Goal: Find specific page/section: Find specific page/section

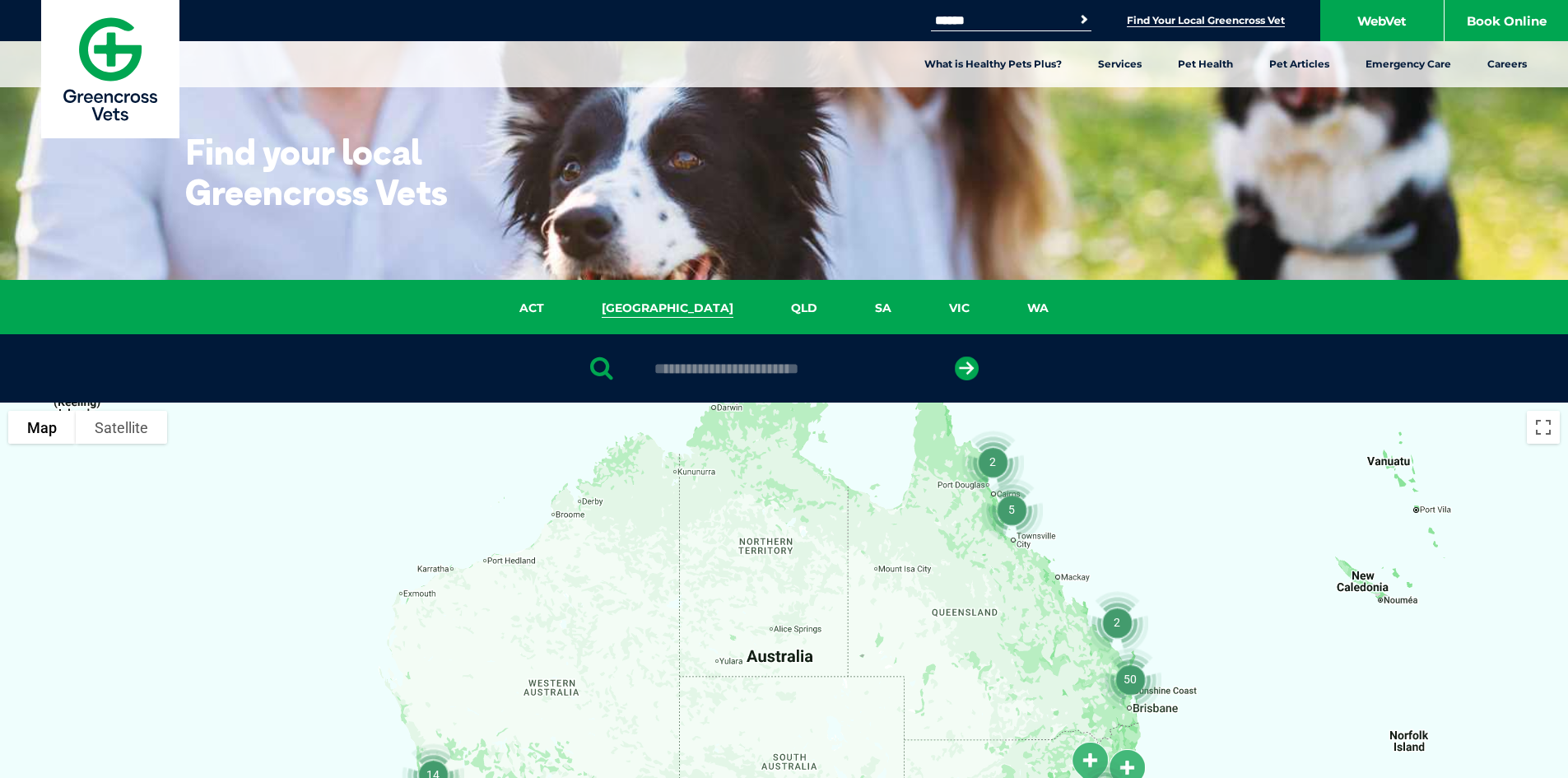
click at [669, 318] on link "[GEOGRAPHIC_DATA]" at bounding box center [667, 308] width 190 height 19
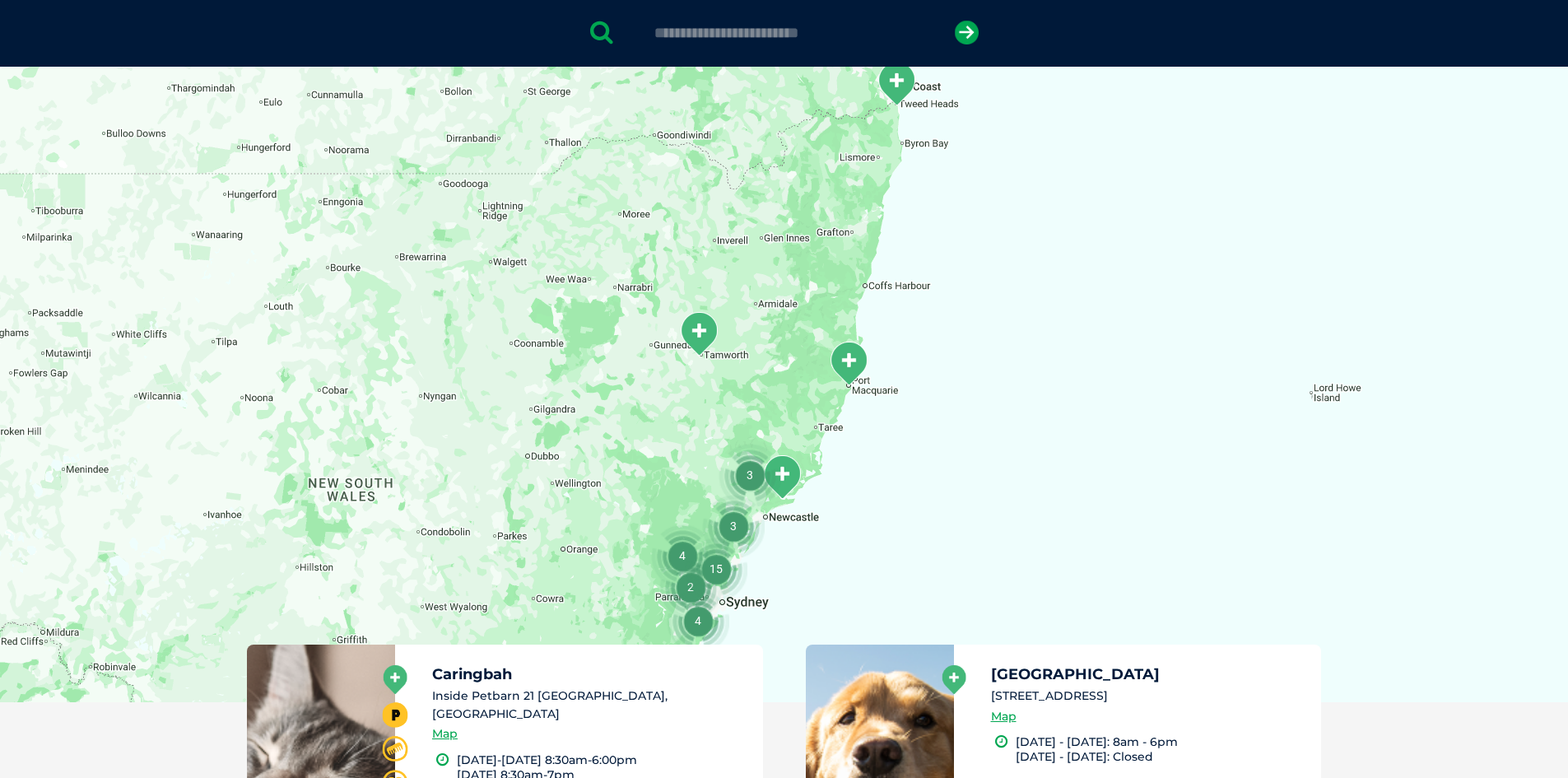
scroll to position [378, 0]
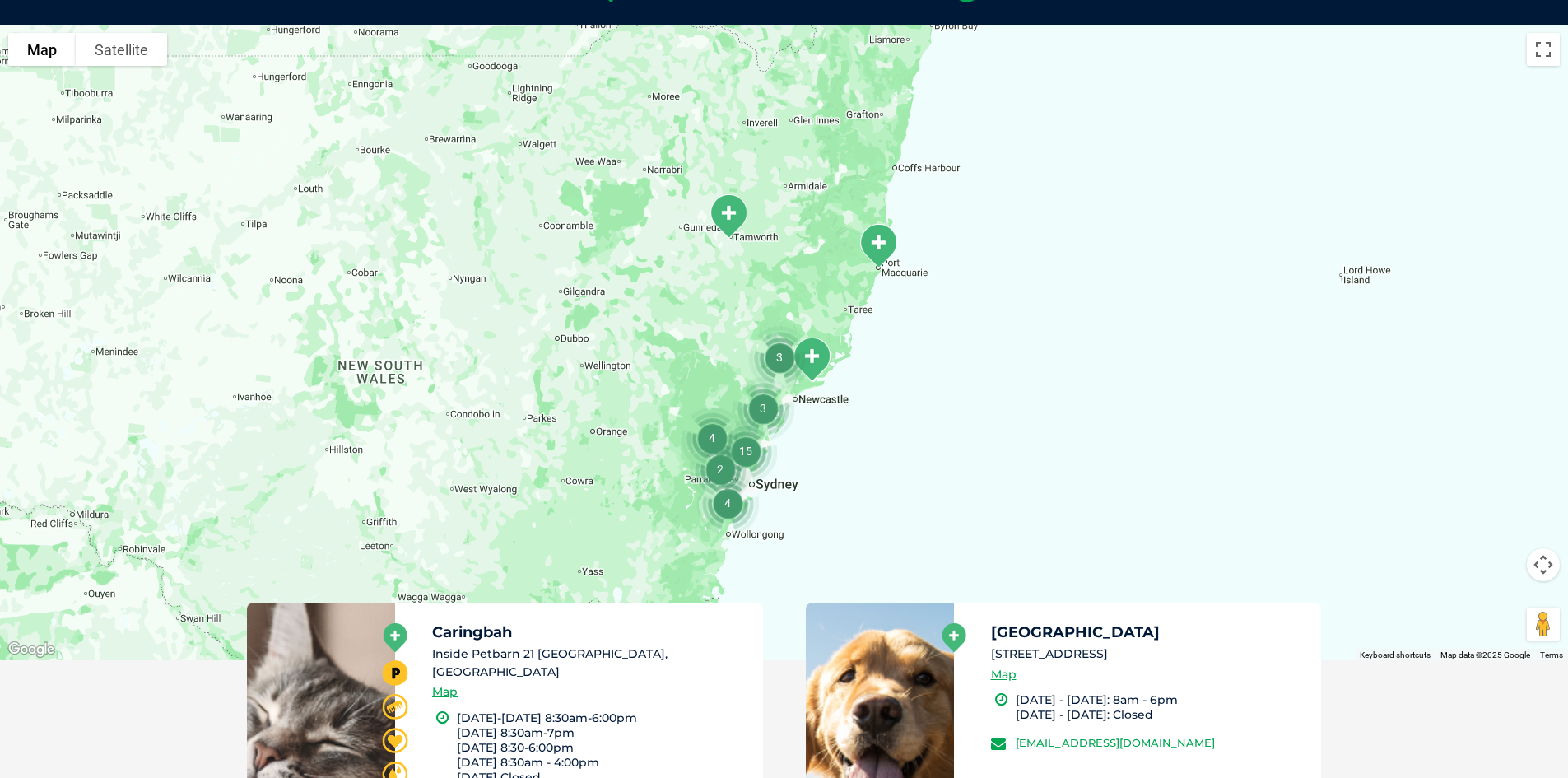
drag, startPoint x: 821, startPoint y: 407, endPoint x: 848, endPoint y: 339, distance: 73.2
click at [857, 320] on div at bounding box center [784, 342] width 1568 height 635
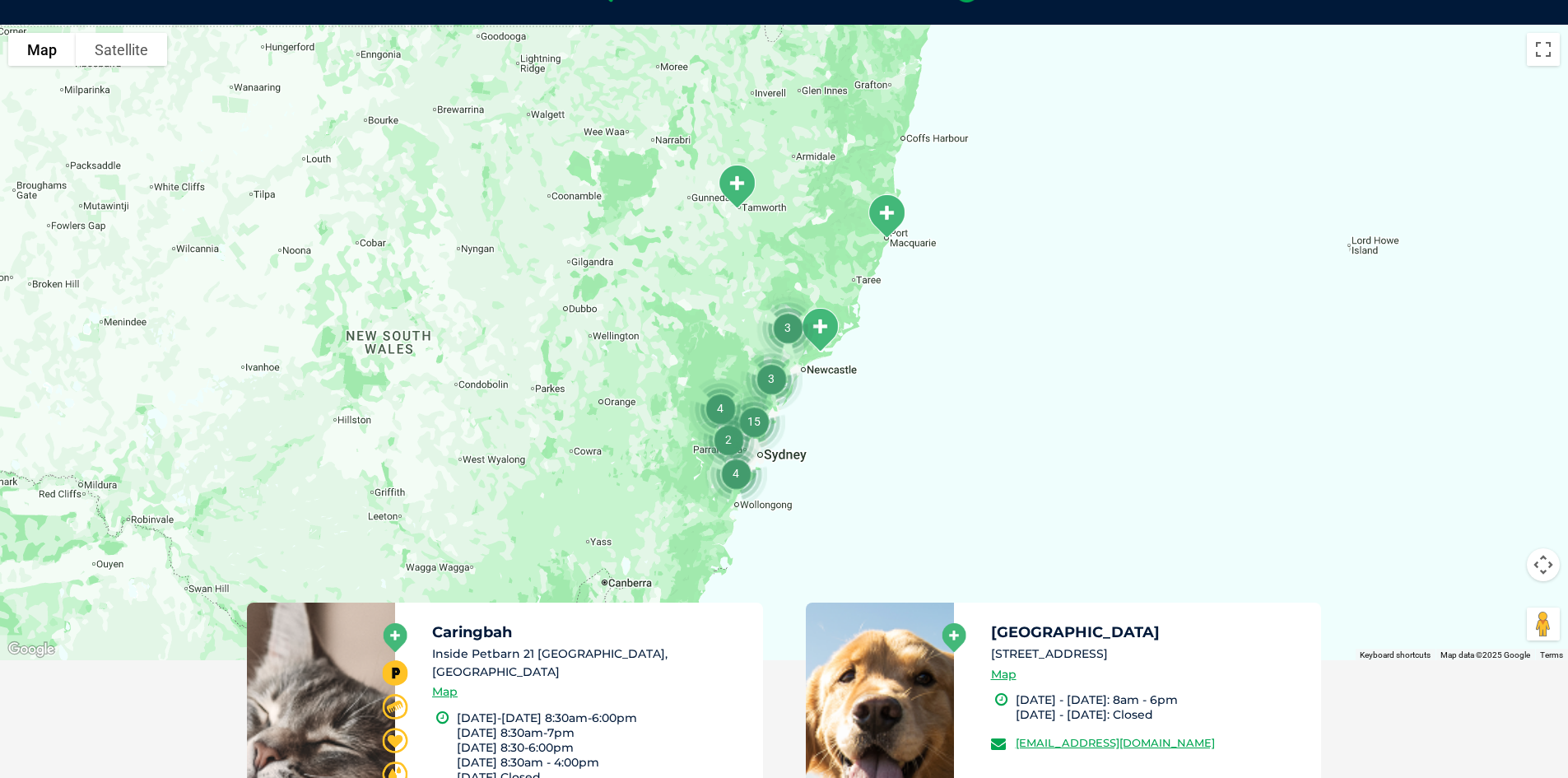
click at [756, 418] on img "15" at bounding box center [753, 421] width 75 height 75
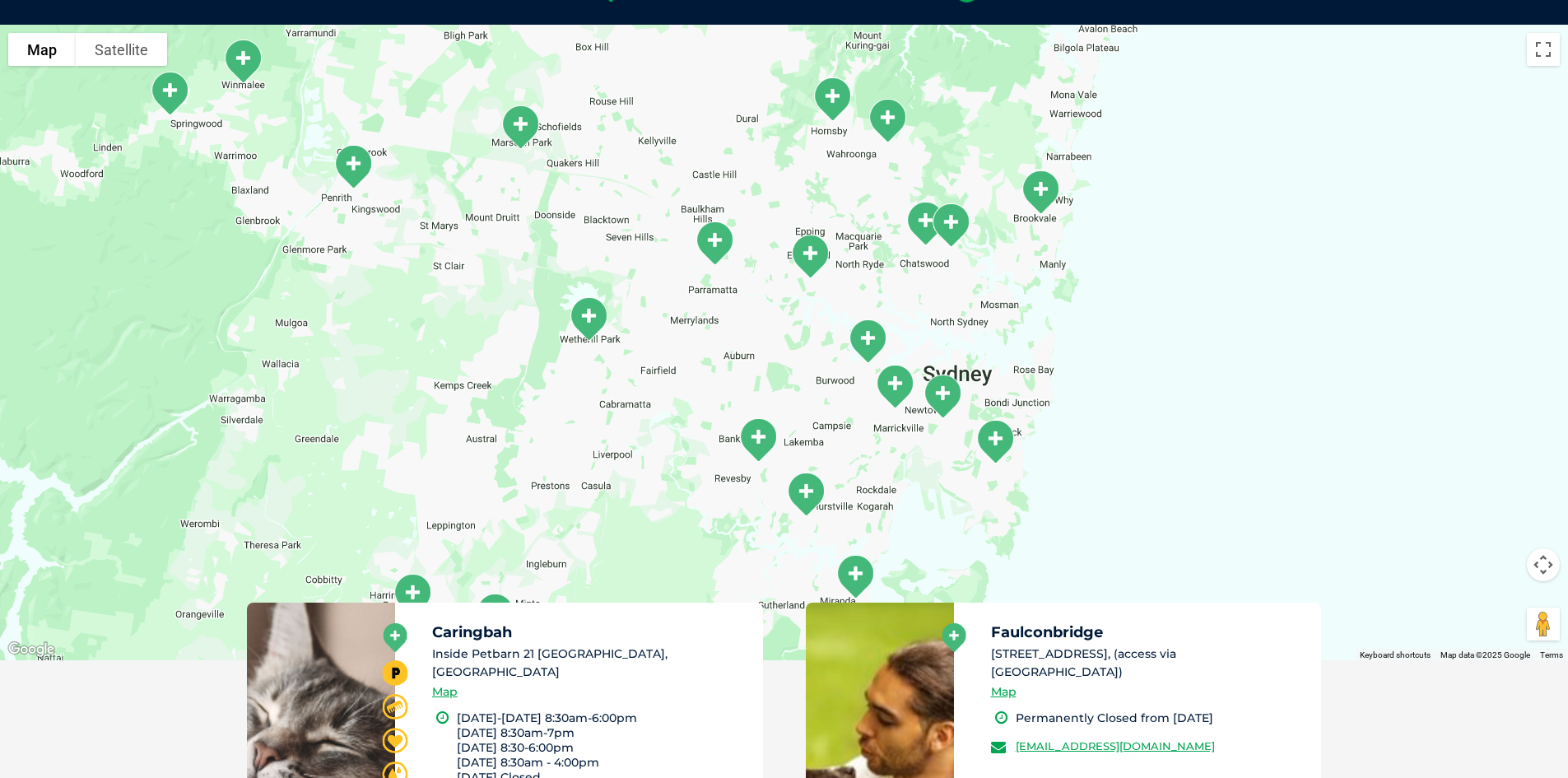
drag, startPoint x: 687, startPoint y: 329, endPoint x: 740, endPoint y: 364, distance: 63.5
click at [739, 363] on div "To navigate, press the arrow keys." at bounding box center [784, 342] width 1568 height 635
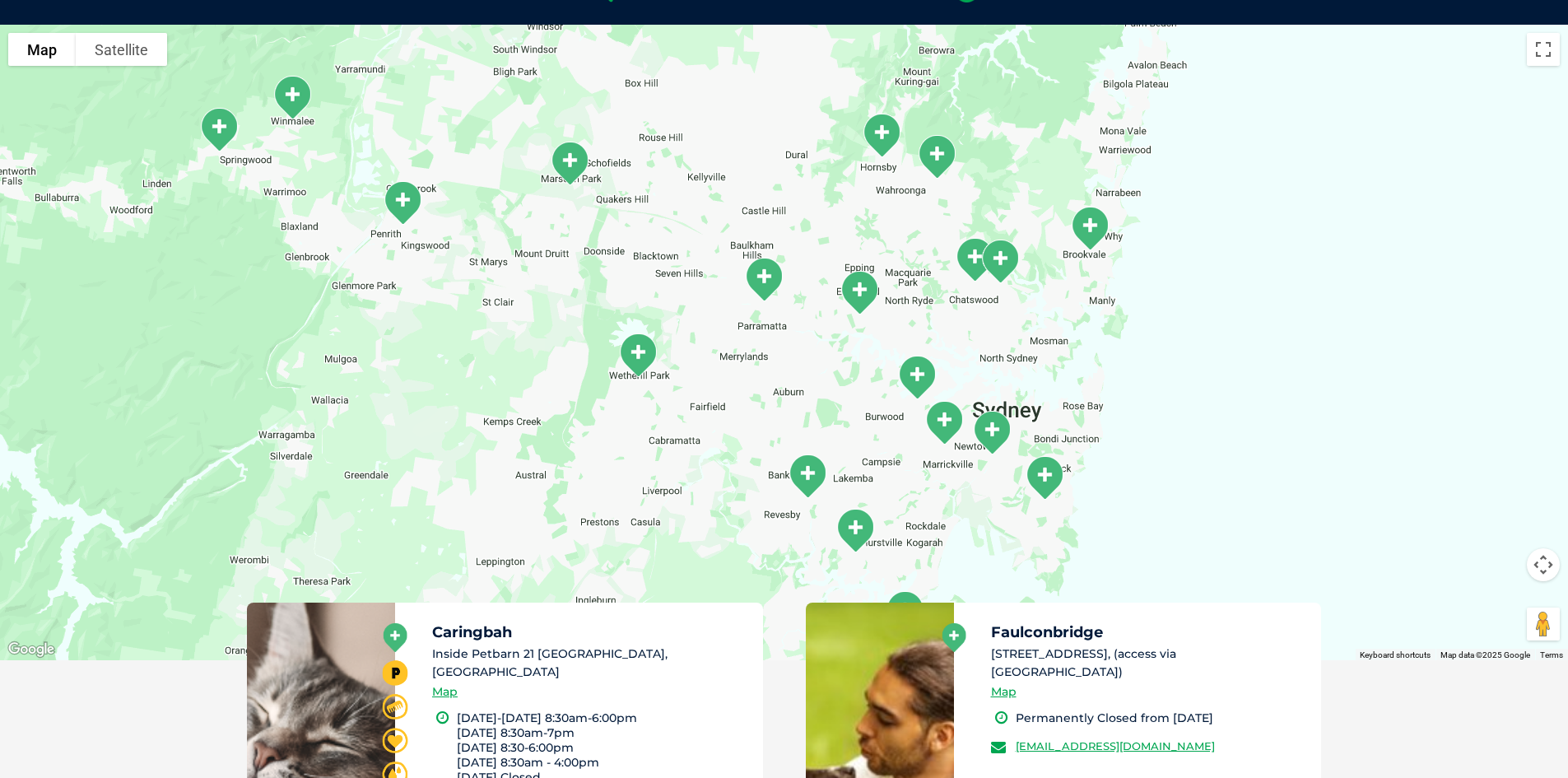
drag, startPoint x: 748, startPoint y: 369, endPoint x: 761, endPoint y: 377, distance: 15.3
click at [761, 377] on div "To navigate, press the arrow keys." at bounding box center [784, 342] width 1568 height 635
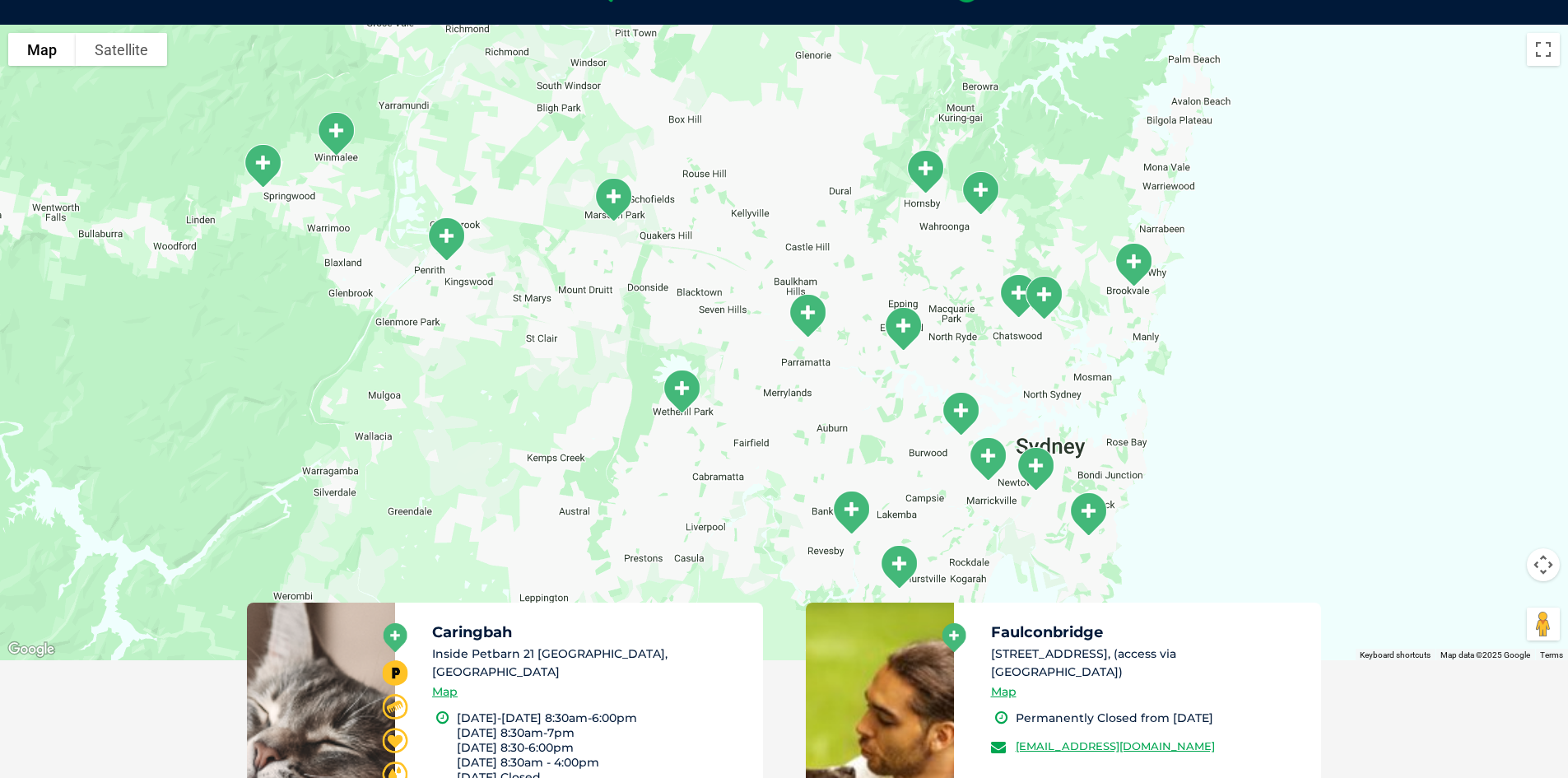
drag, startPoint x: 582, startPoint y: 285, endPoint x: 708, endPoint y: 357, distance: 145.1
click at [714, 358] on div "To navigate, press the arrow keys." at bounding box center [784, 342] width 1568 height 635
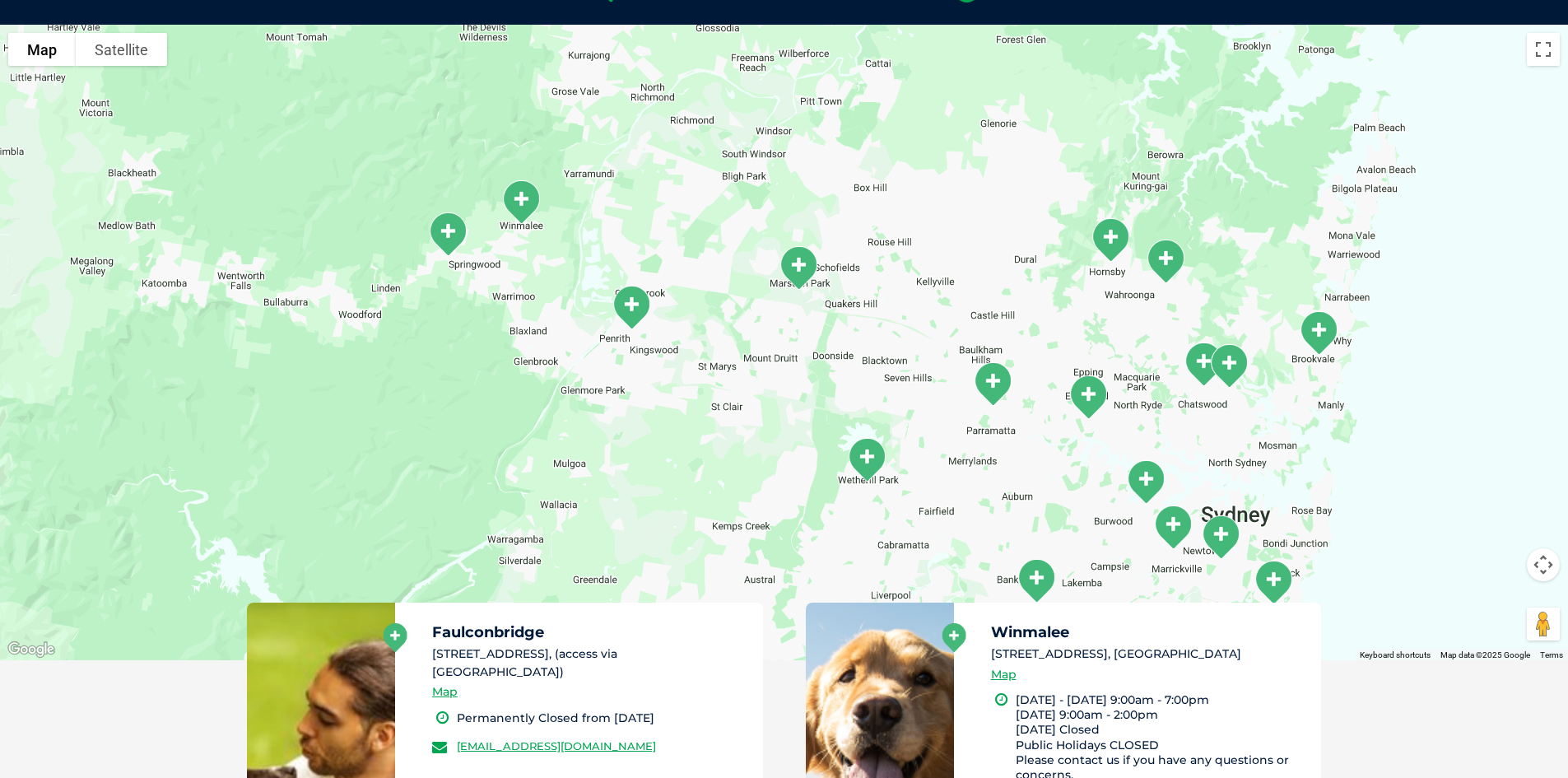
drag, startPoint x: 779, startPoint y: 402, endPoint x: 721, endPoint y: 375, distance: 64.0
click at [721, 375] on div "To navigate, press the arrow keys." at bounding box center [784, 342] width 1568 height 635
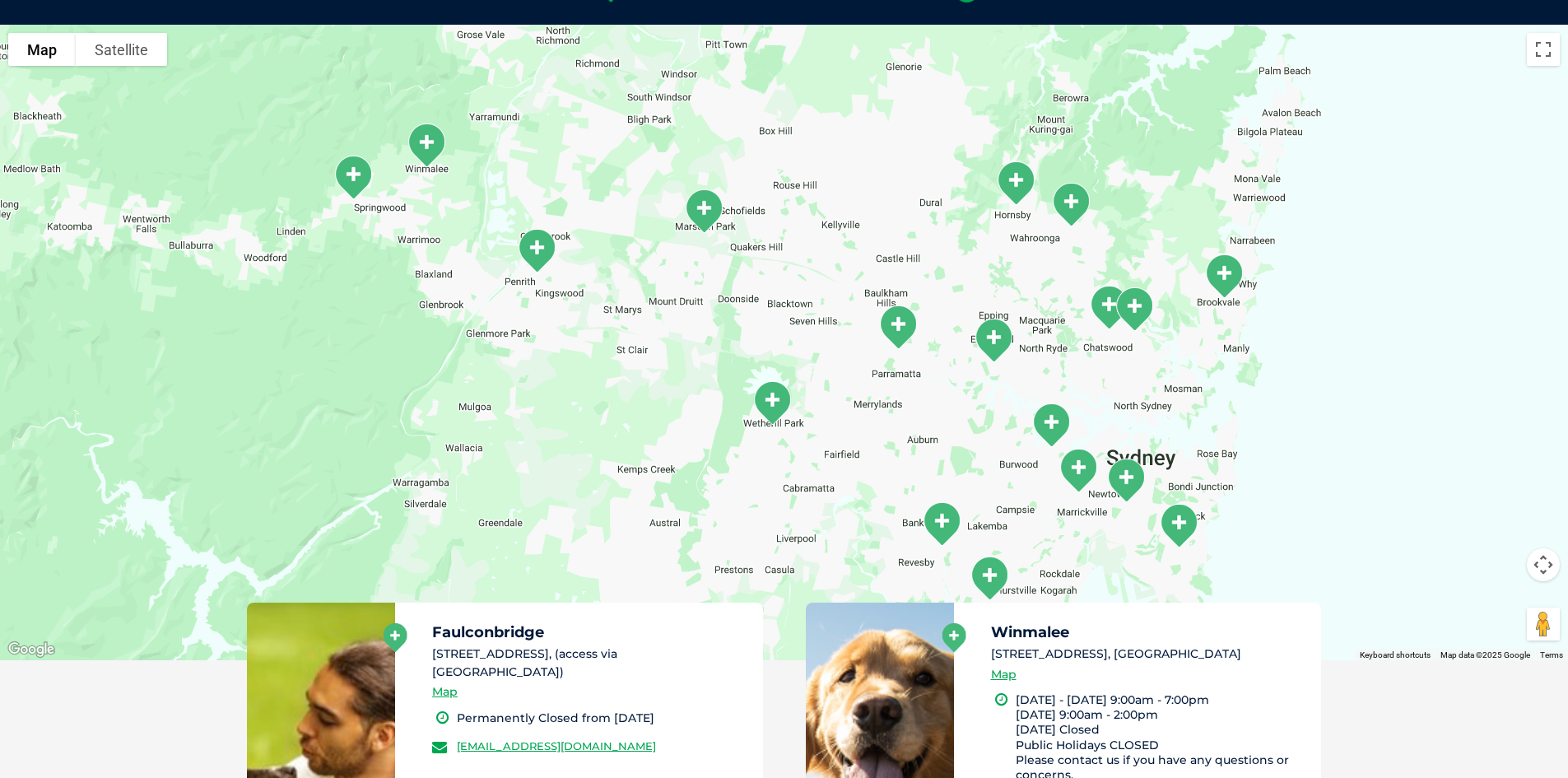
drag, startPoint x: 698, startPoint y: 349, endPoint x: 657, endPoint y: 310, distance: 56.6
click at [657, 310] on div "To navigate, press the arrow keys." at bounding box center [784, 342] width 1568 height 635
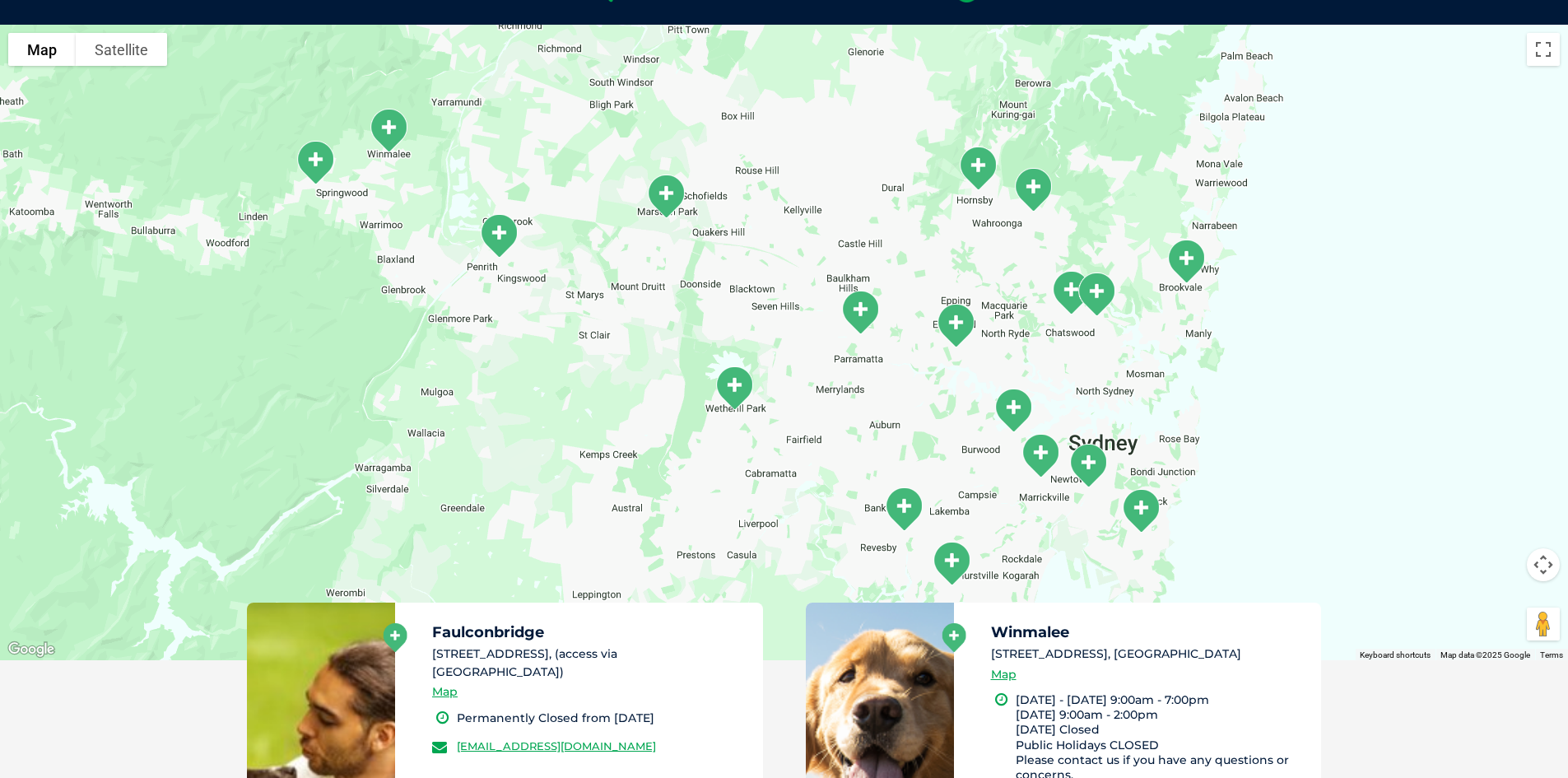
click at [750, 314] on div "To navigate, press the arrow keys." at bounding box center [784, 342] width 1568 height 635
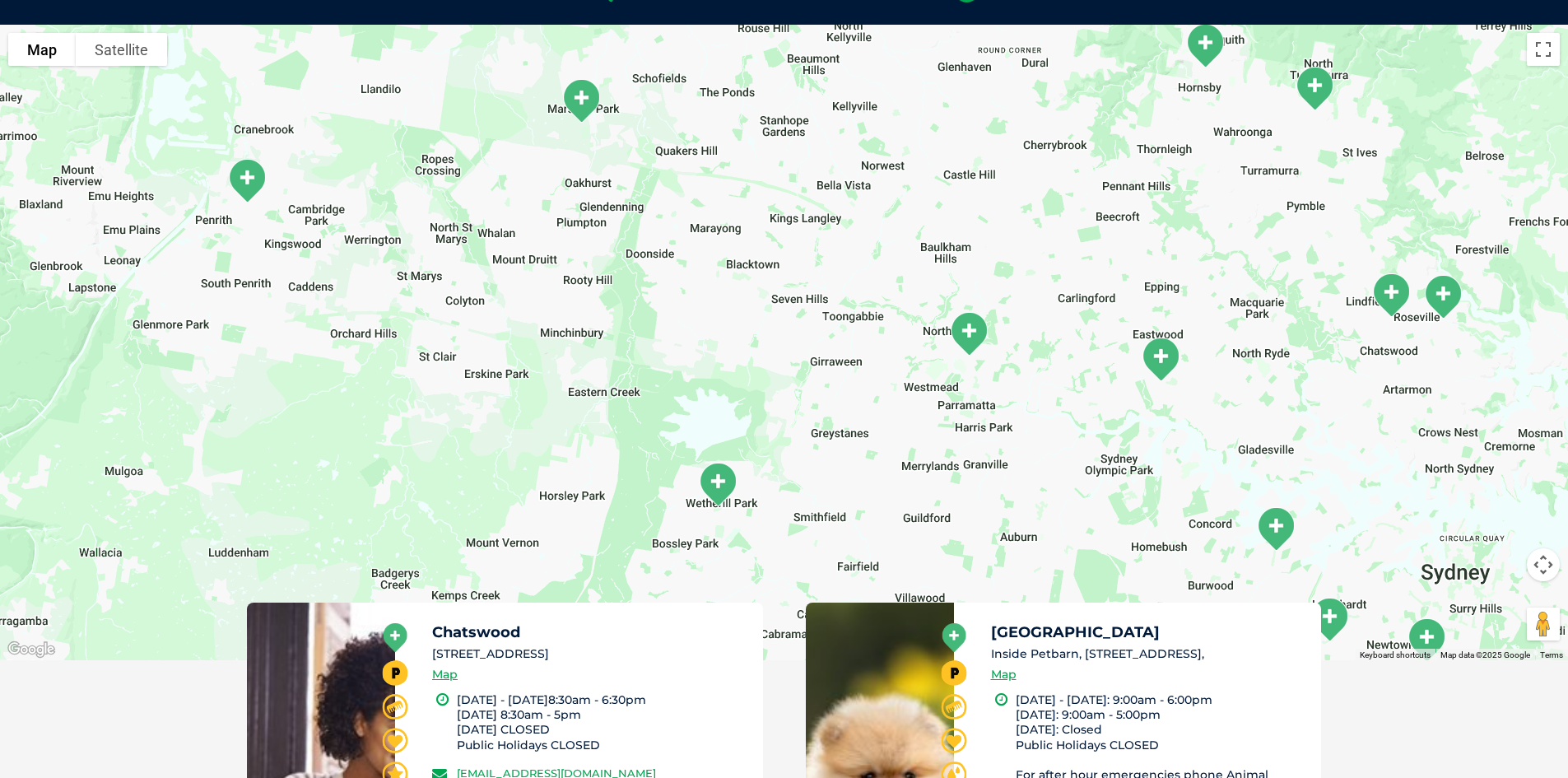
drag, startPoint x: 562, startPoint y: 330, endPoint x: 728, endPoint y: 368, distance: 170.3
click at [728, 368] on div "To navigate, press the arrow keys." at bounding box center [784, 342] width 1568 height 635
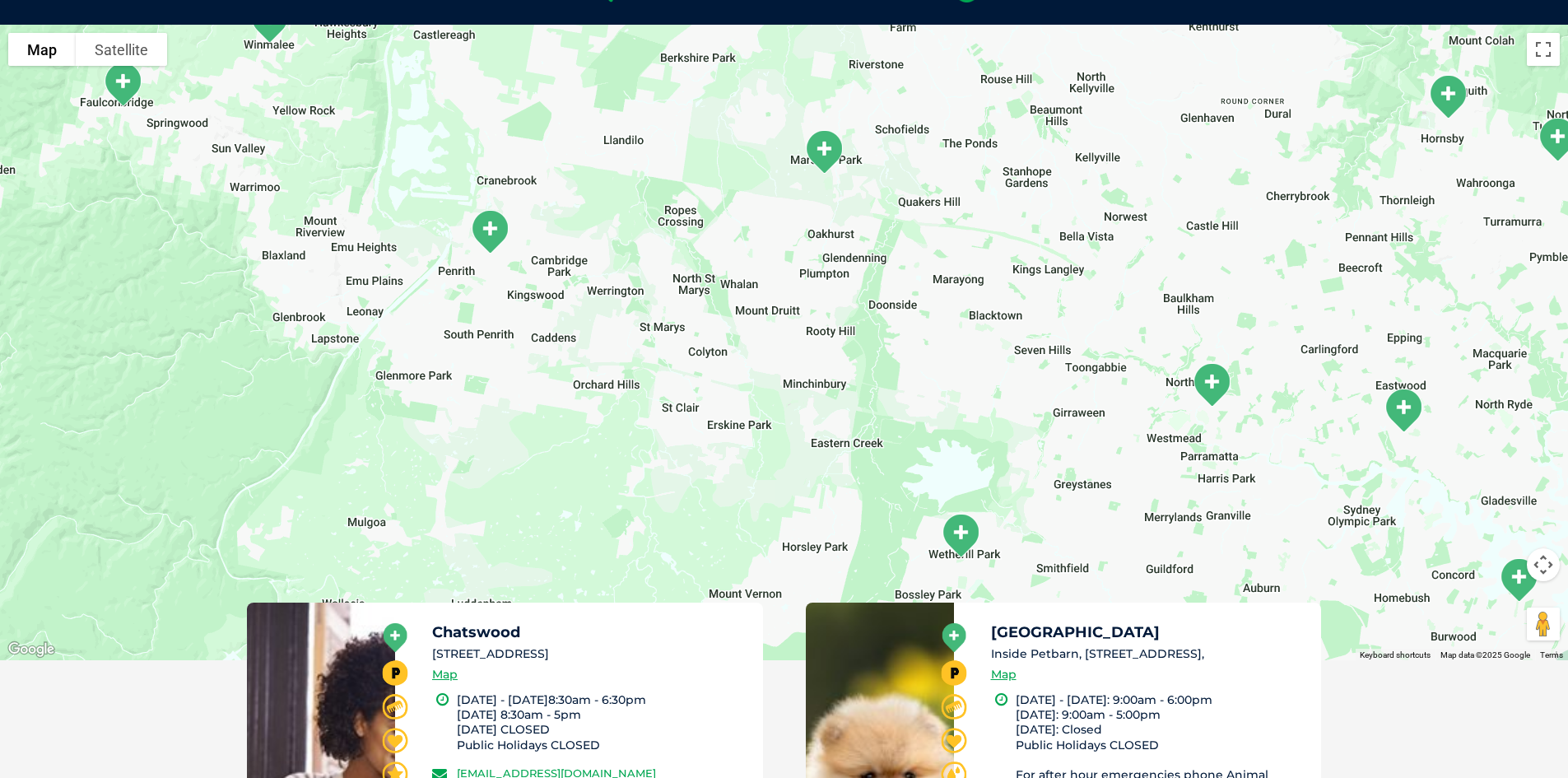
click at [677, 369] on div "To navigate, press the arrow keys." at bounding box center [784, 342] width 1568 height 635
click at [677, 370] on div "To navigate, press the arrow keys." at bounding box center [784, 342] width 1568 height 635
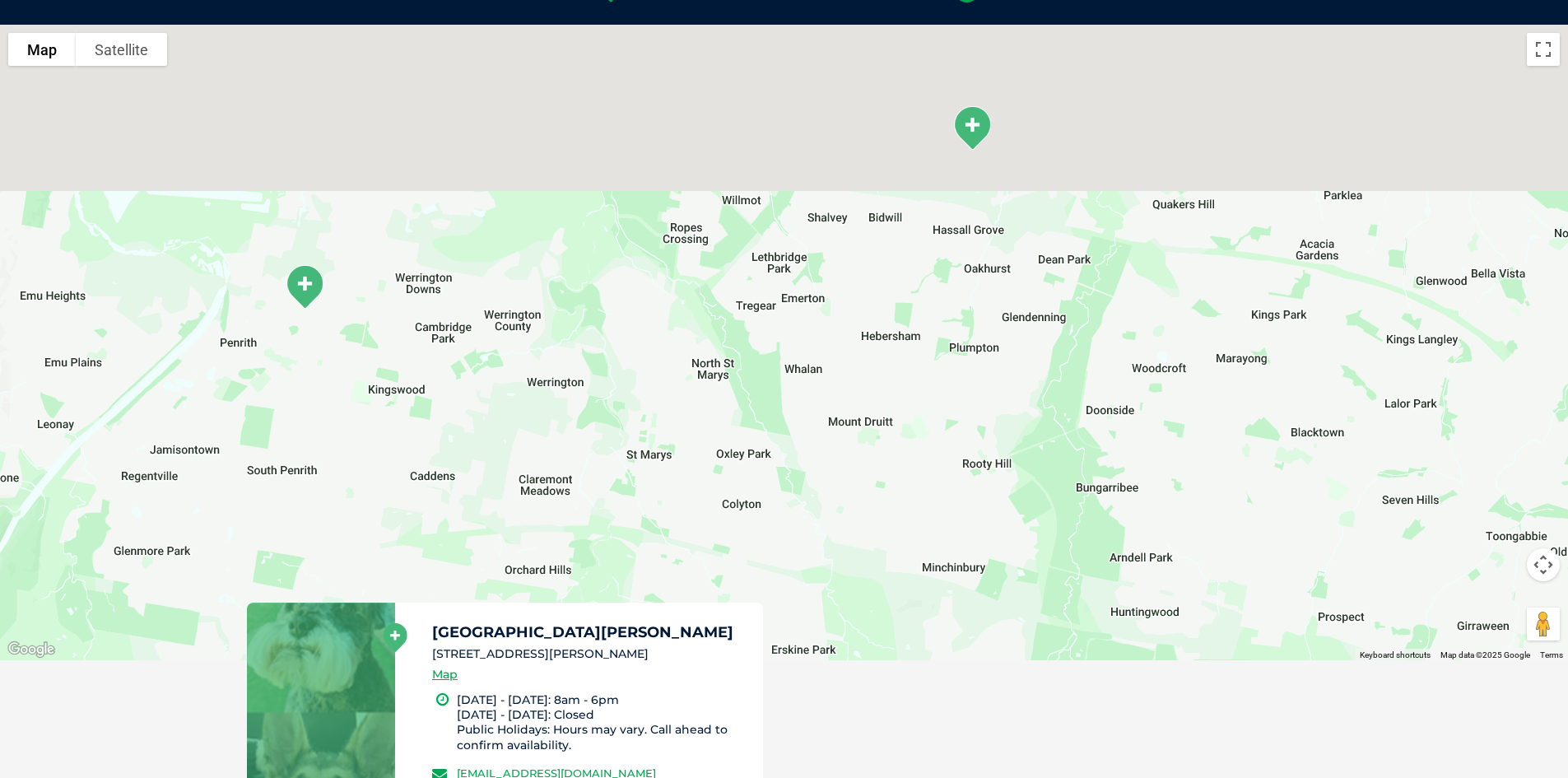
drag, startPoint x: 754, startPoint y: 294, endPoint x: 758, endPoint y: 461, distance: 167.0
click at [758, 461] on div "To navigate, press the arrow keys." at bounding box center [784, 342] width 1568 height 635
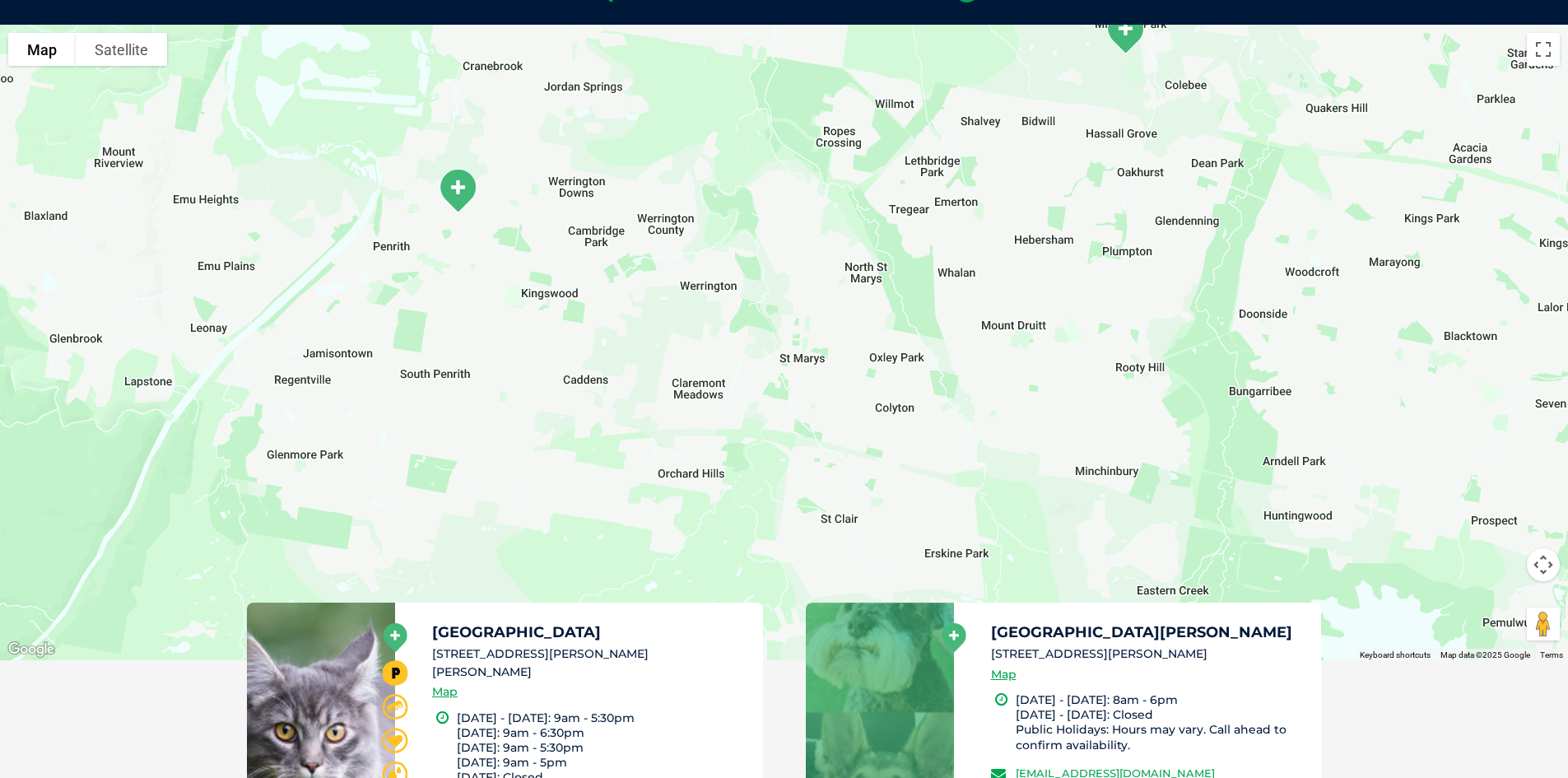
drag, startPoint x: 740, startPoint y: 358, endPoint x: 769, endPoint y: 279, distance: 84.2
click at [890, 317] on div "To navigate, press the arrow keys." at bounding box center [784, 342] width 1568 height 635
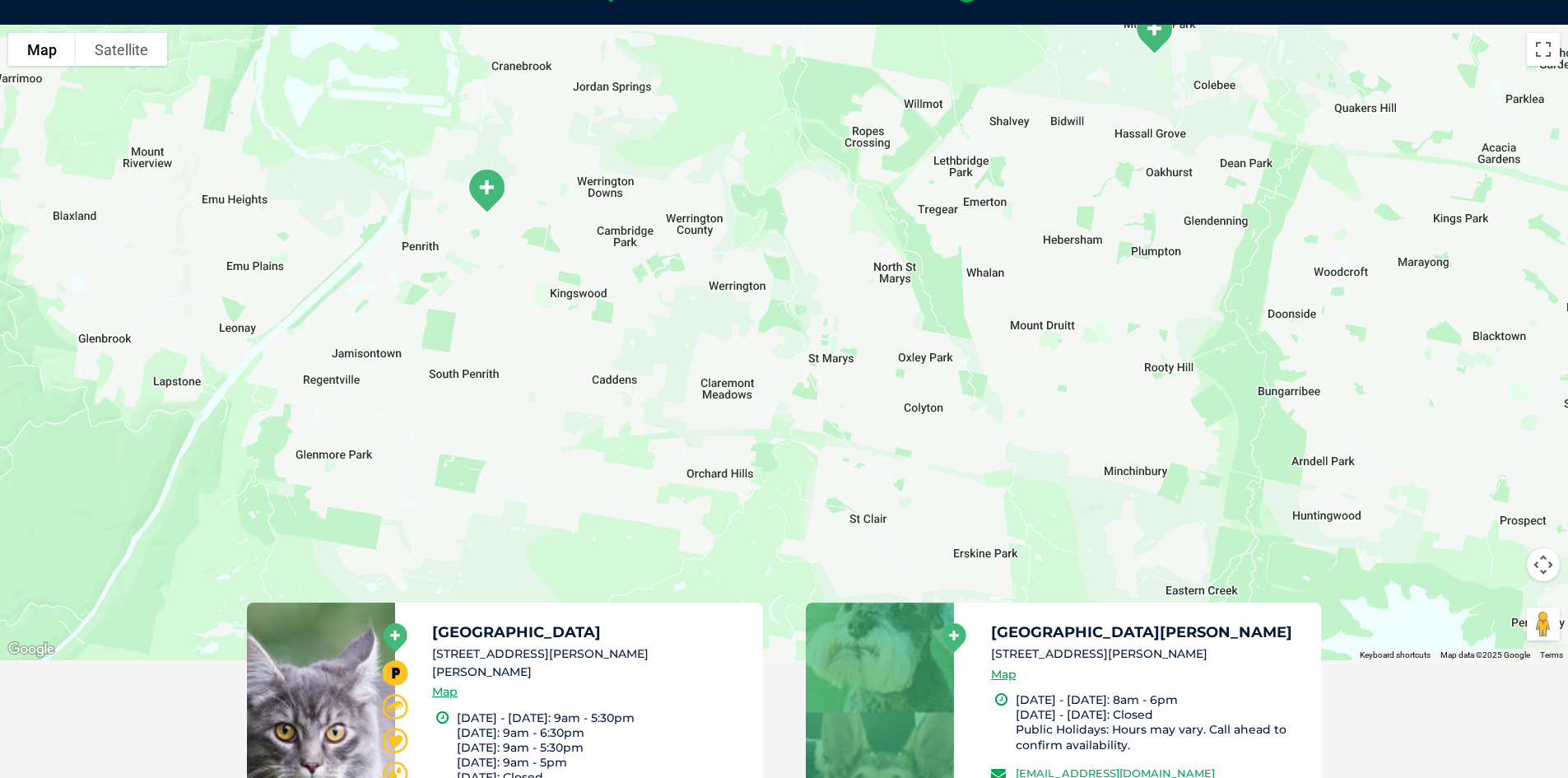
click at [492, 194] on img "Penrith Coreen Avenue" at bounding box center [486, 191] width 54 height 58
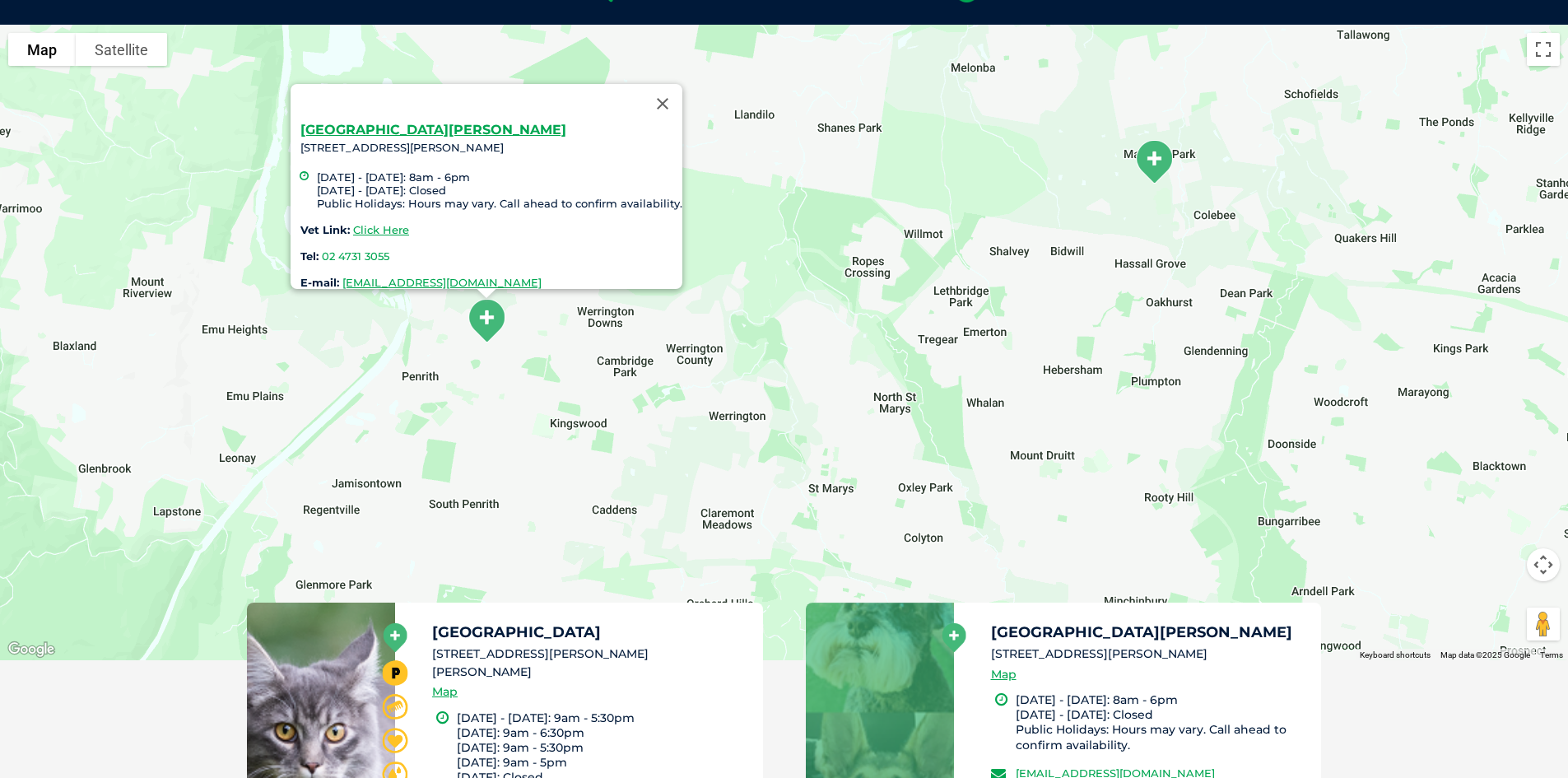
click at [592, 349] on div "Penrith [PERSON_NAME] [STREET_ADDRESS][PERSON_NAME] [DATE] - [DATE]: 8am - 6pm …" at bounding box center [784, 342] width 1568 height 635
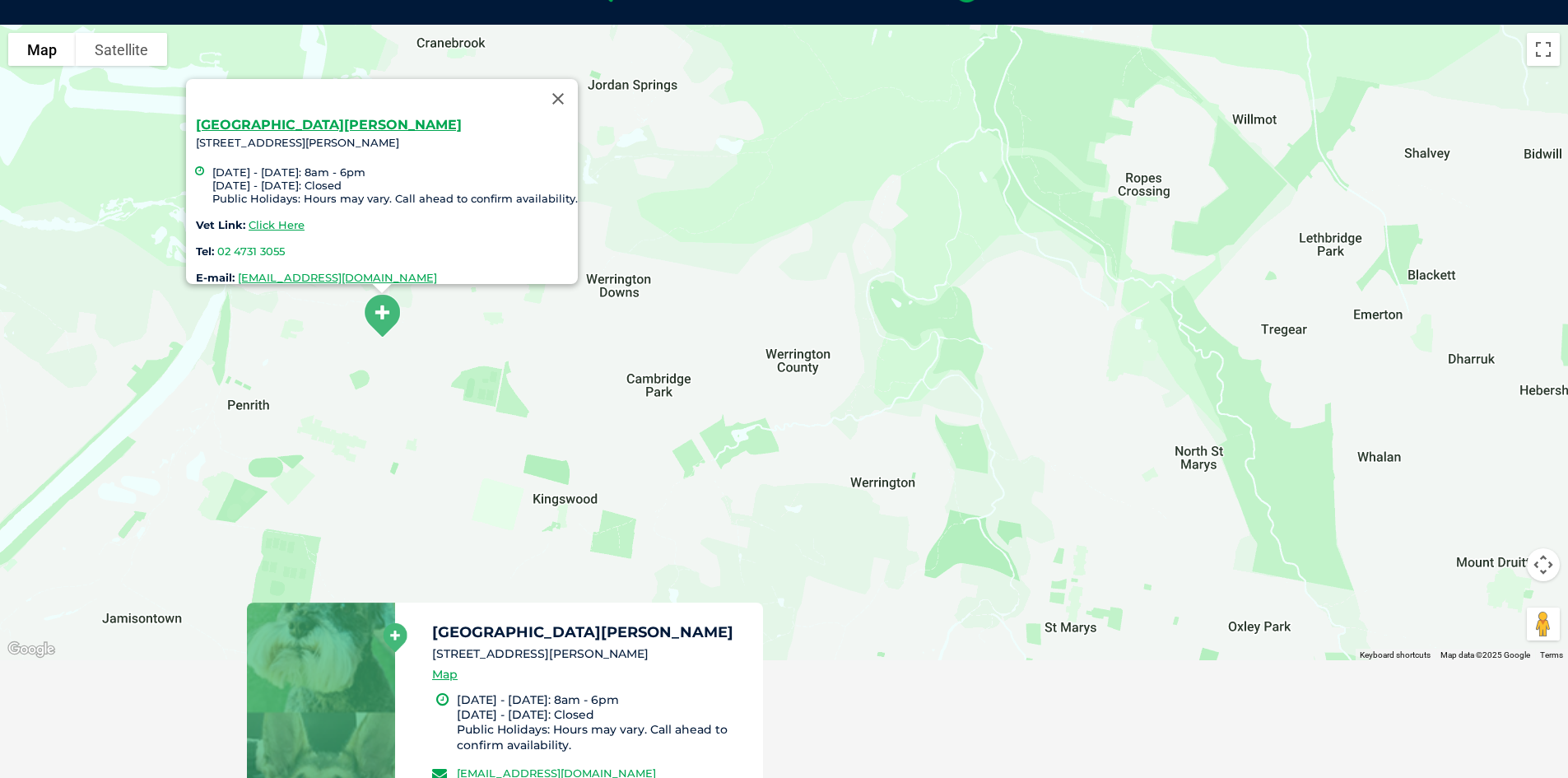
click at [514, 363] on div "Penrith [PERSON_NAME] [STREET_ADDRESS][PERSON_NAME] [DATE] - [DATE]: 8am - 6pm …" at bounding box center [784, 342] width 1568 height 635
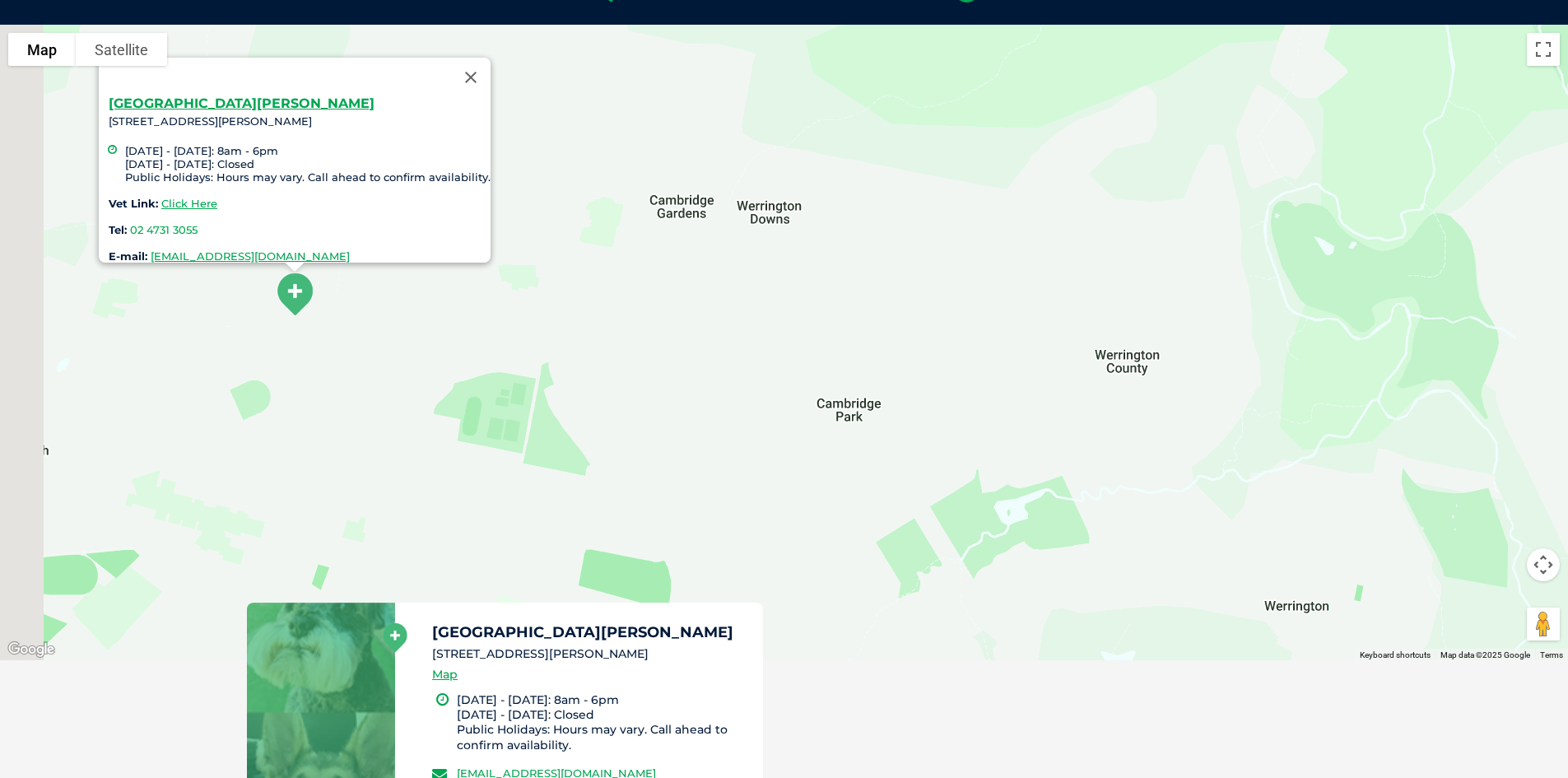
drag, startPoint x: 484, startPoint y: 332, endPoint x: 698, endPoint y: 345, distance: 214.4
click at [698, 344] on div "Penrith [PERSON_NAME] [STREET_ADDRESS][PERSON_NAME] [DATE] - [DATE]: 8am - 6pm …" at bounding box center [784, 342] width 1568 height 635
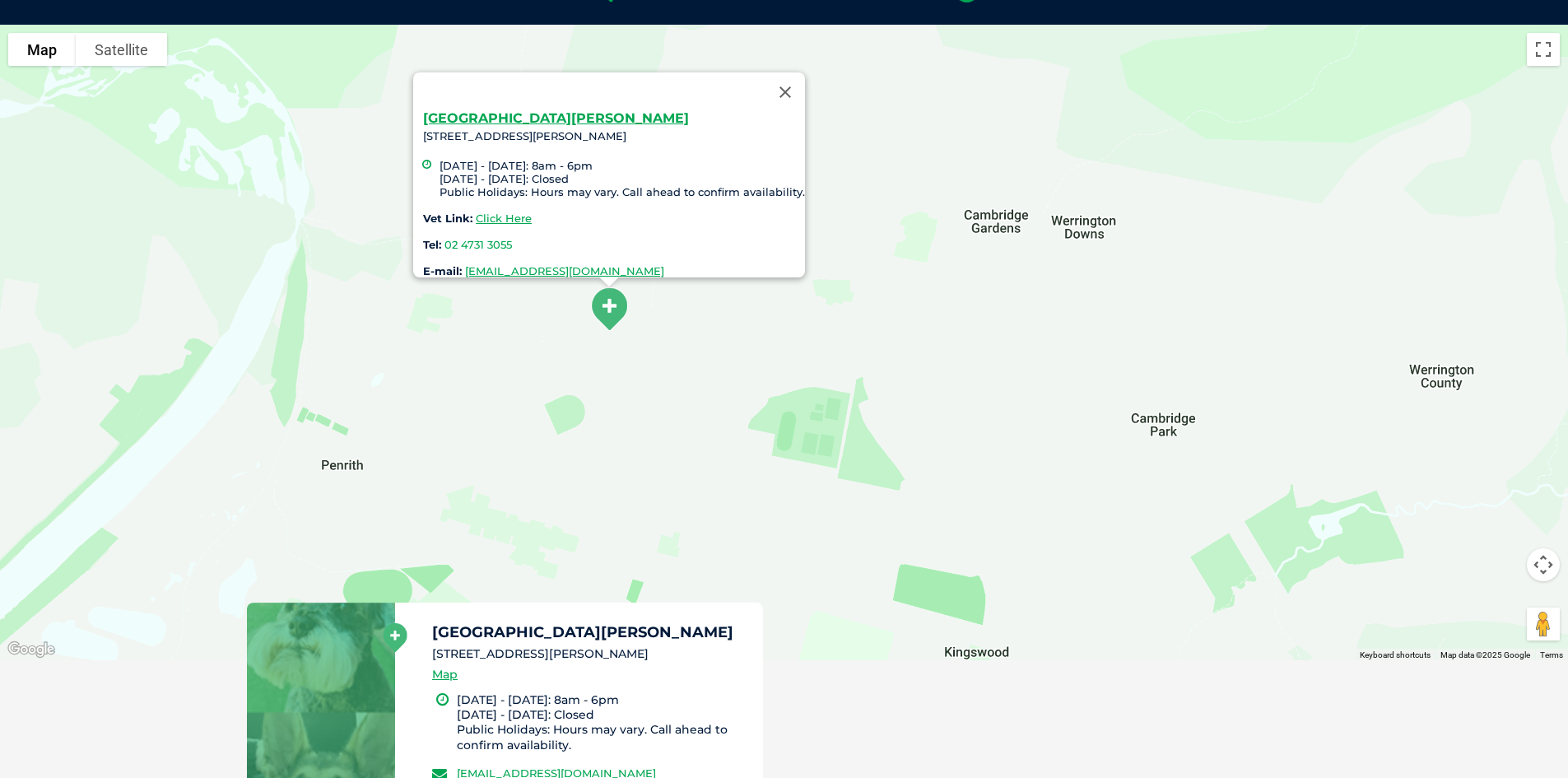
click at [580, 327] on div "Penrith [PERSON_NAME] [STREET_ADDRESS][PERSON_NAME] [DATE] - [DATE]: 8am - 6pm …" at bounding box center [784, 342] width 1568 height 635
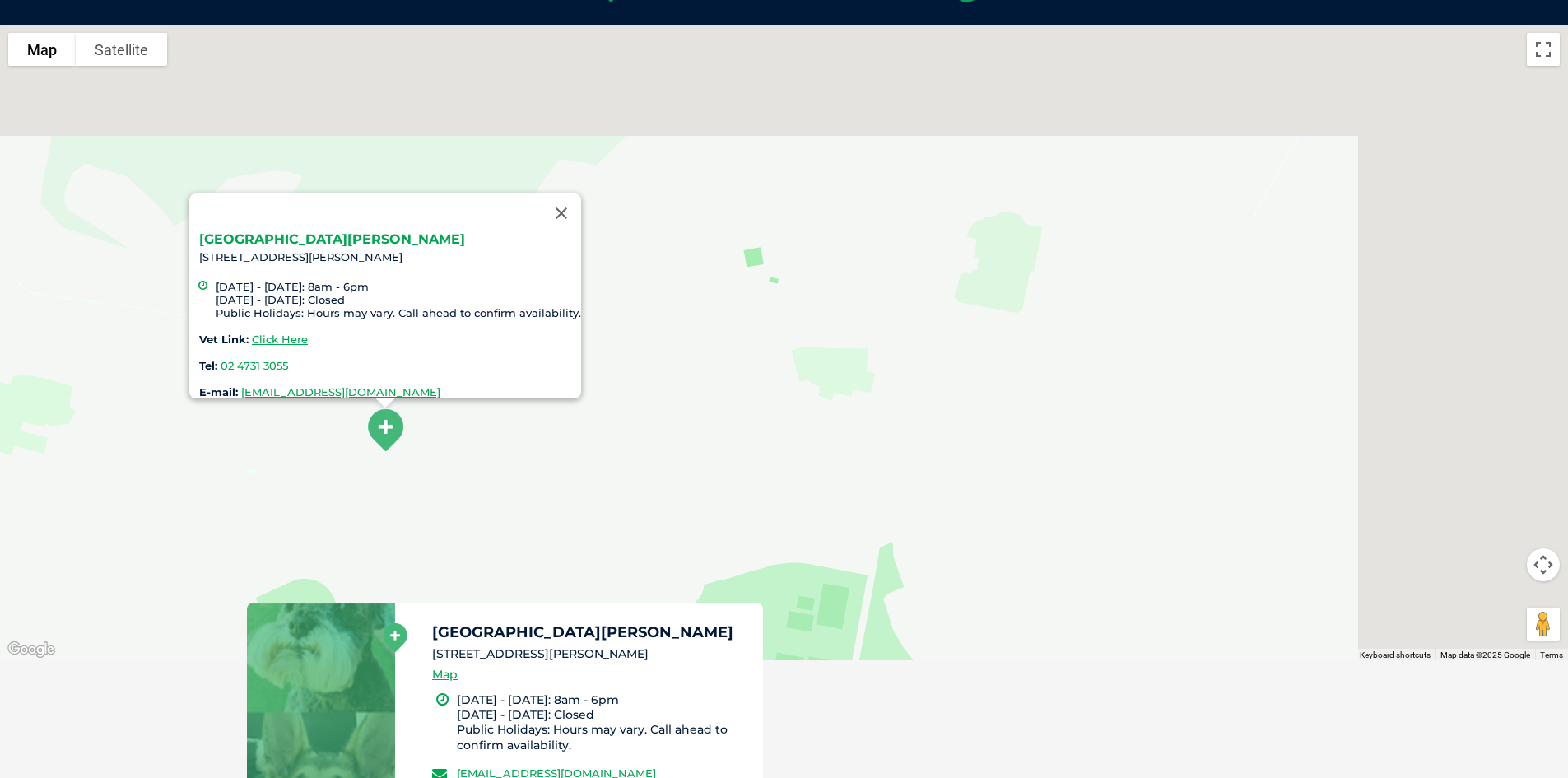
drag, startPoint x: 1097, startPoint y: 385, endPoint x: 771, endPoint y: 514, distance: 350.6
click at [783, 510] on div "Penrith [PERSON_NAME] [STREET_ADDRESS][PERSON_NAME] [DATE] - [DATE]: 8am - 6pm …" at bounding box center [784, 342] width 1568 height 635
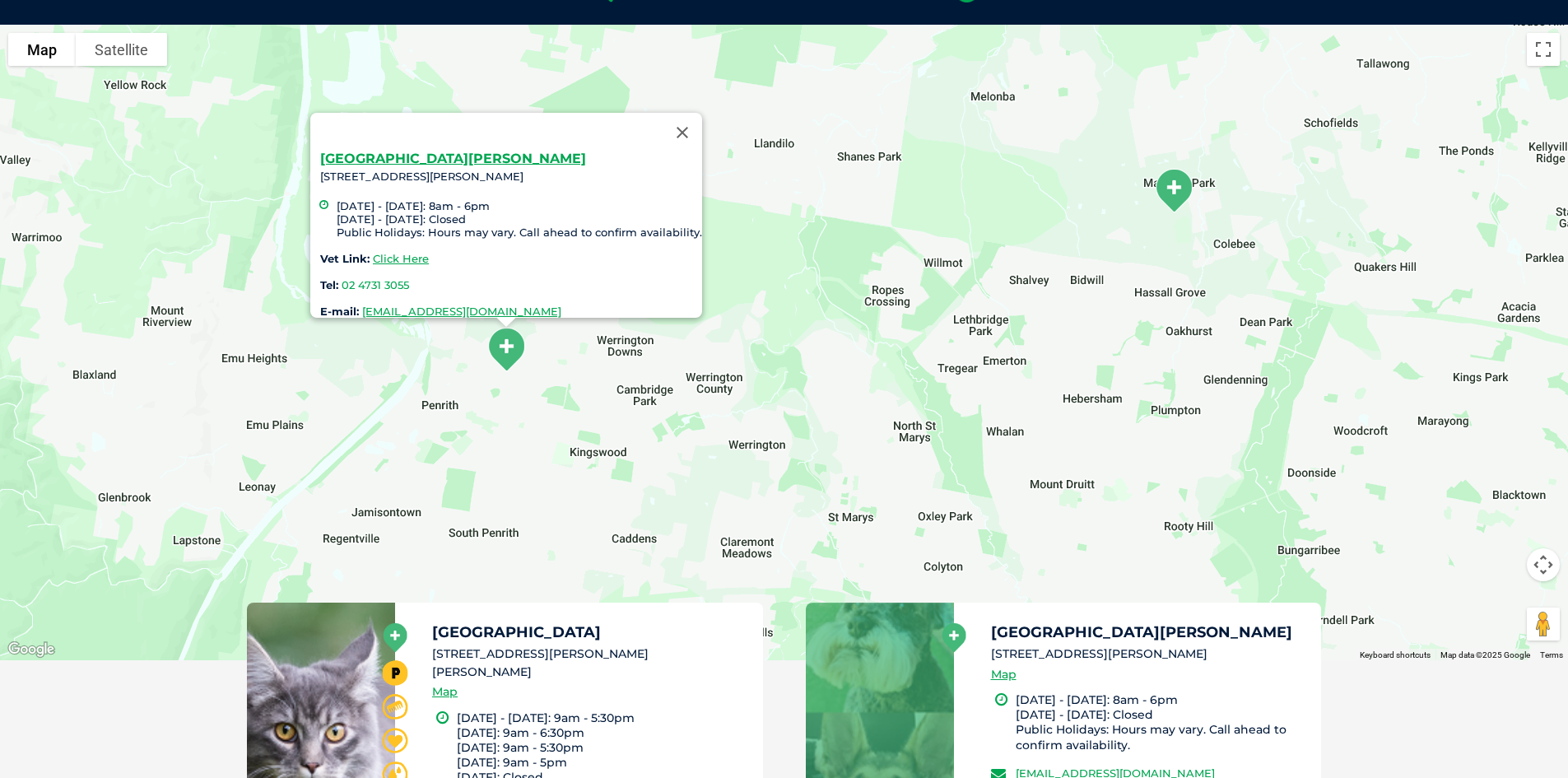
click at [1165, 195] on img "Marsden Park" at bounding box center [1173, 191] width 54 height 58
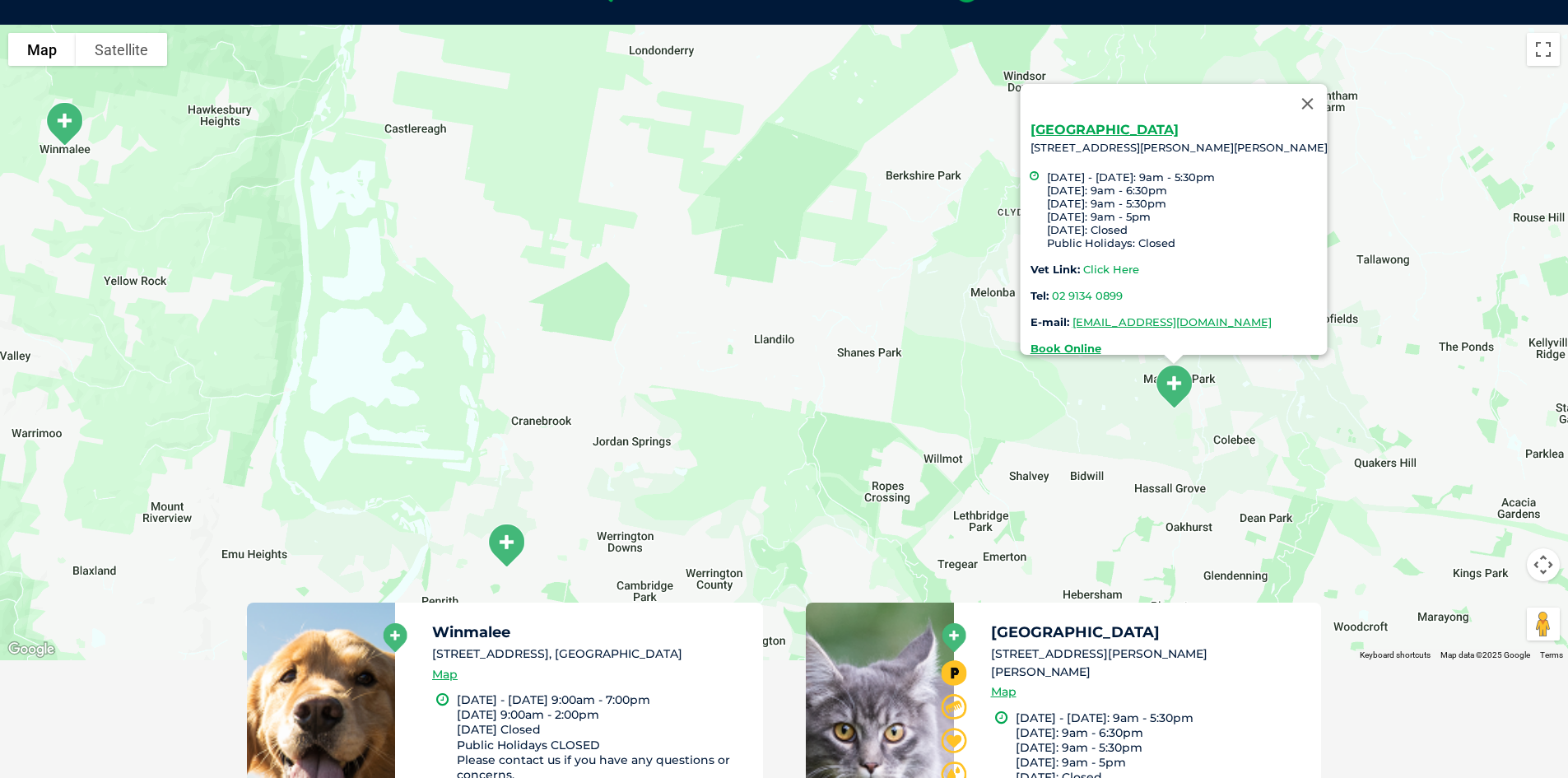
click at [1090, 262] on link "Click Here" at bounding box center [1111, 269] width 56 height 14
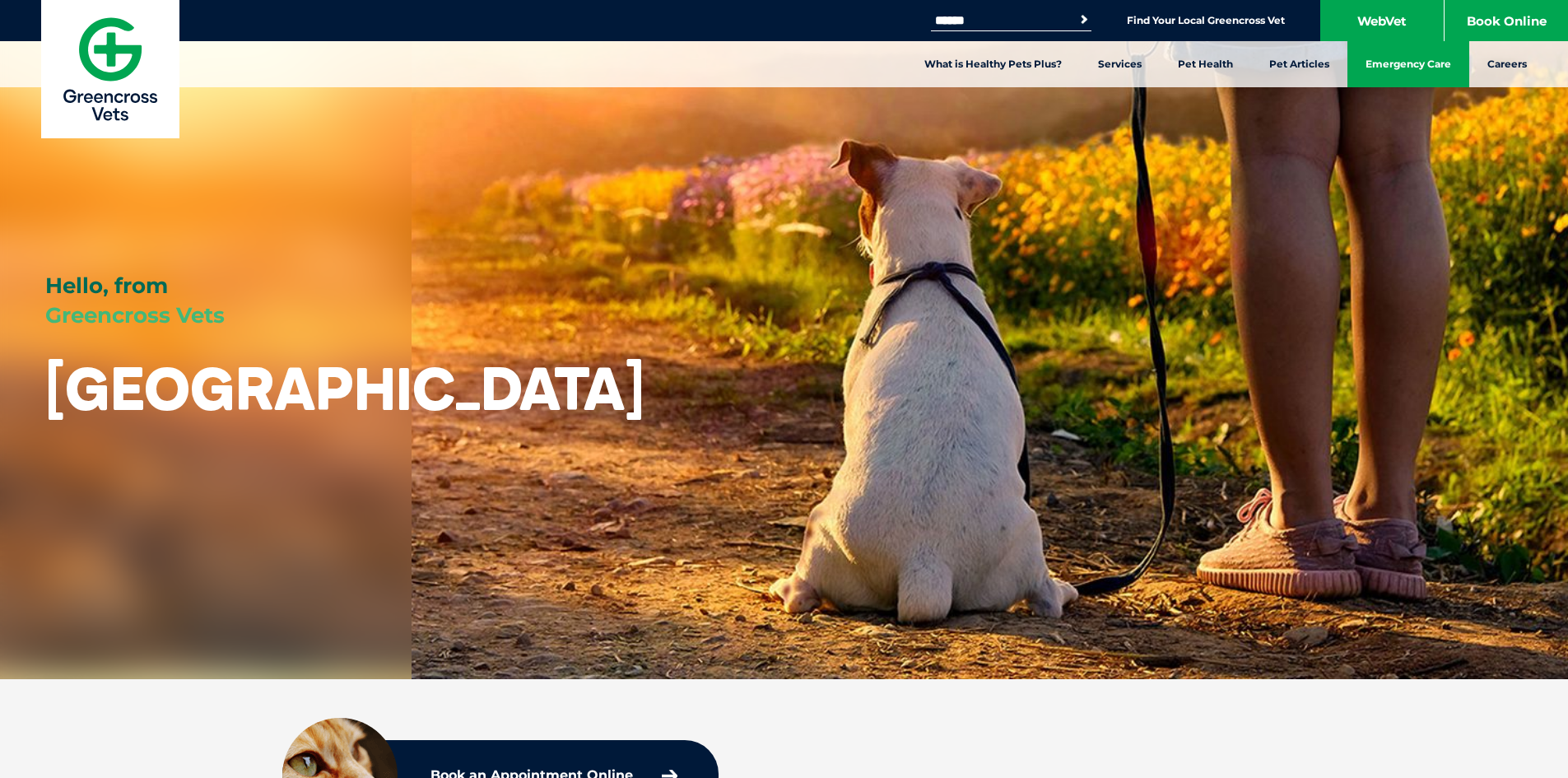
click at [1394, 69] on link "Emergency Care" at bounding box center [1408, 64] width 122 height 46
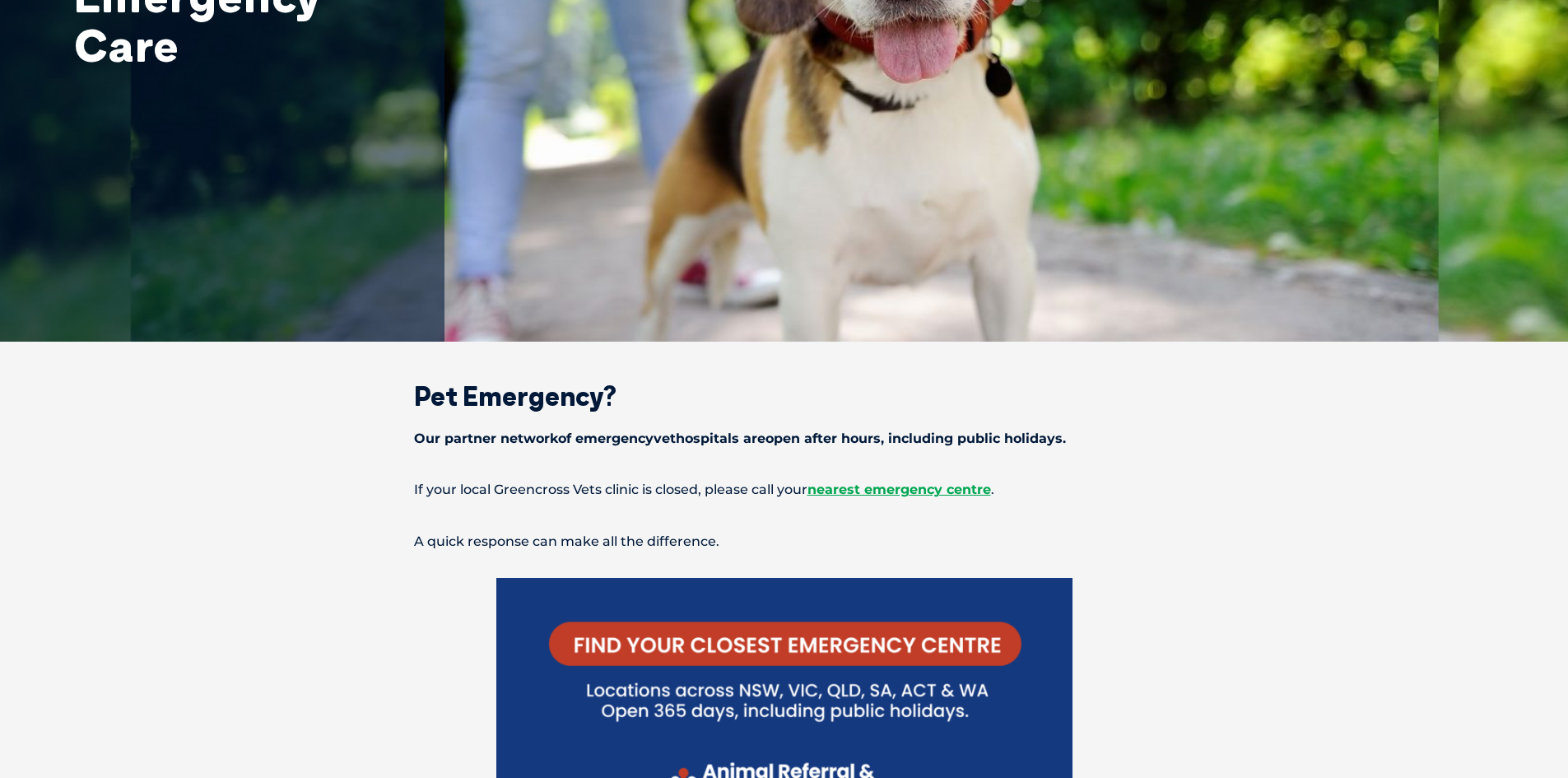
scroll to position [330, 0]
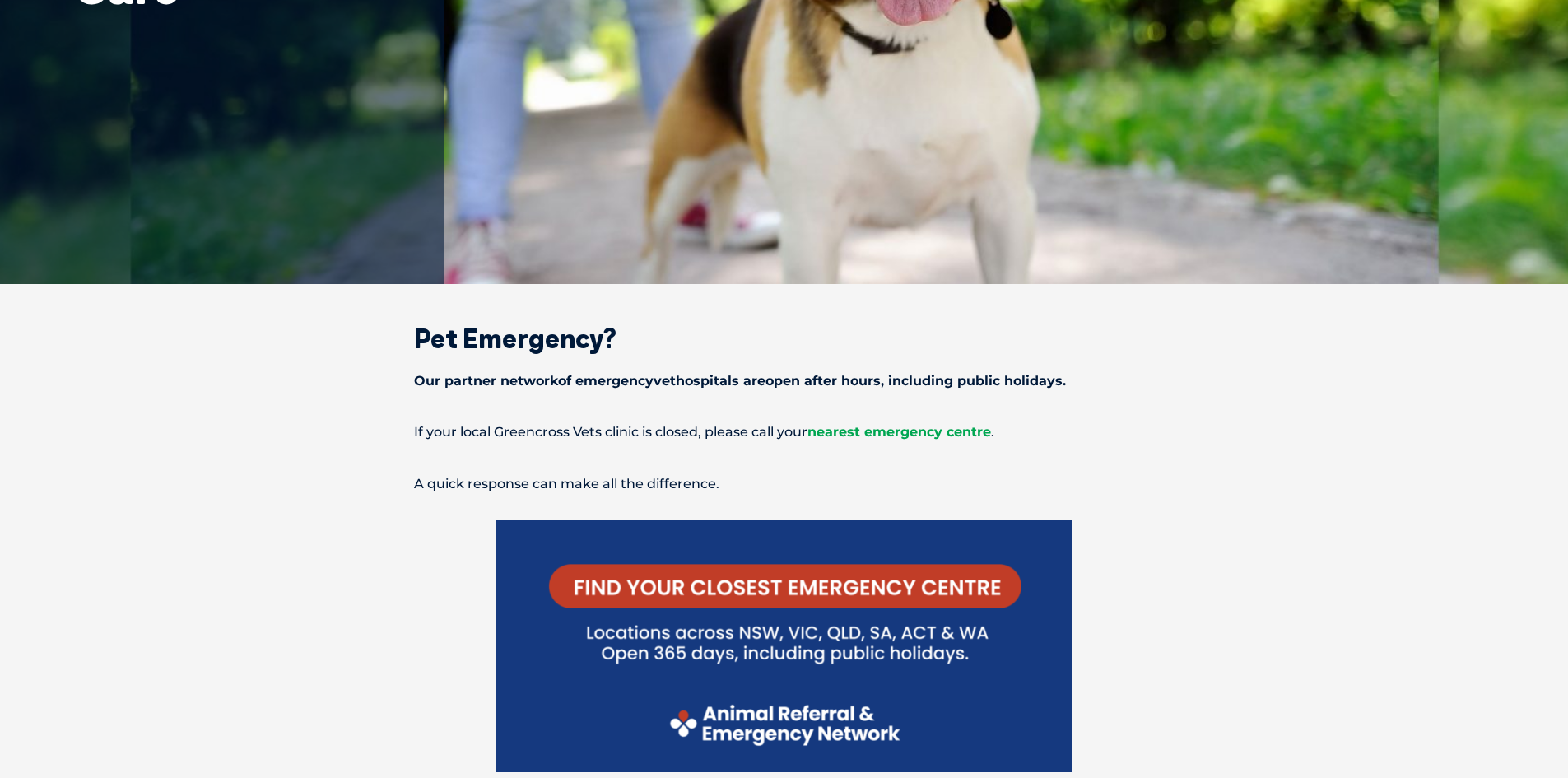
click at [909, 432] on span "nearest emergency centre" at bounding box center [899, 431] width 183 height 15
